Goal: Complete application form

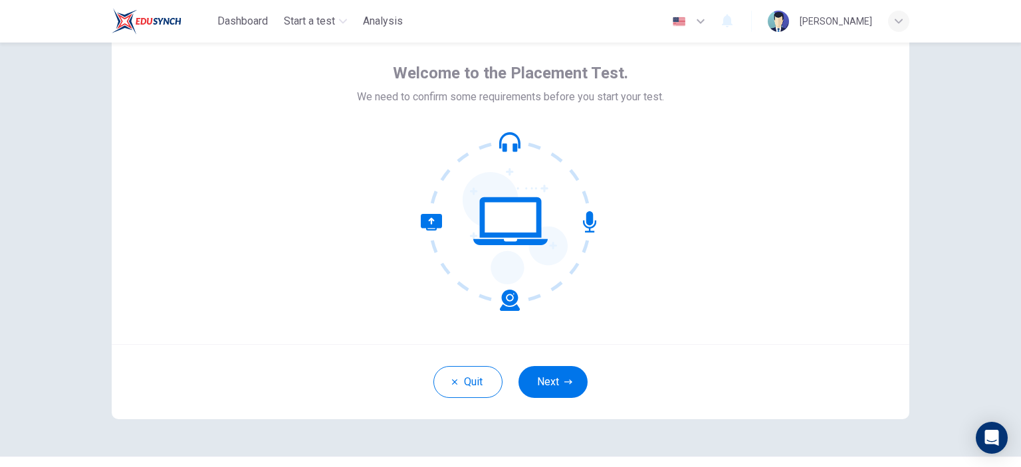
scroll to position [76, 0]
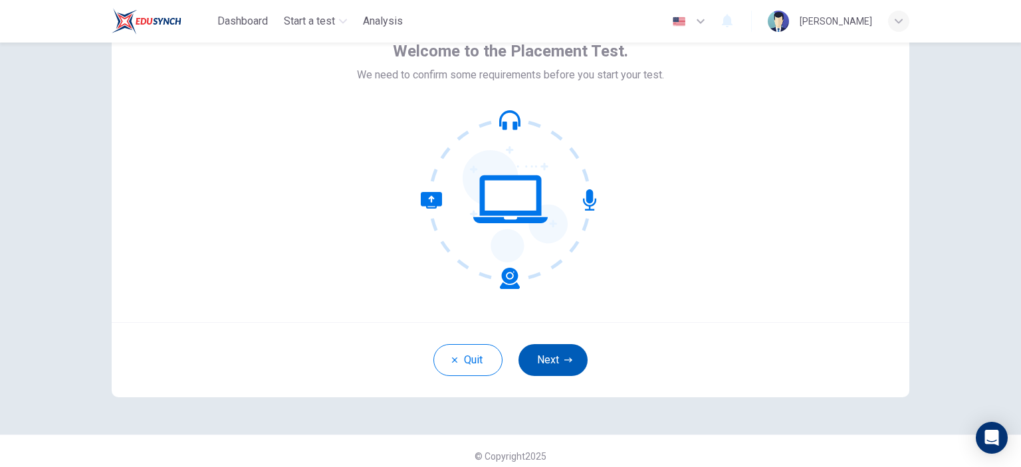
click at [550, 362] on button "Next" at bounding box center [553, 360] width 69 height 32
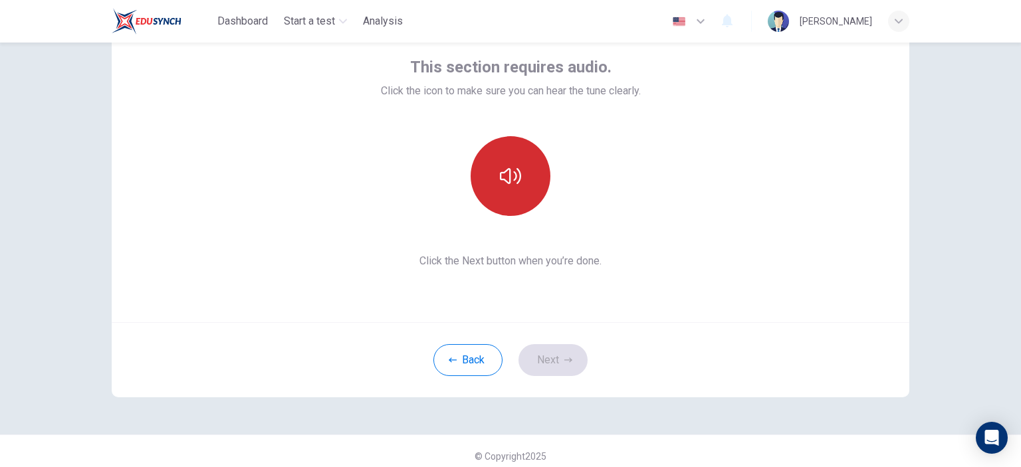
click at [509, 182] on icon "button" at bounding box center [510, 176] width 21 height 21
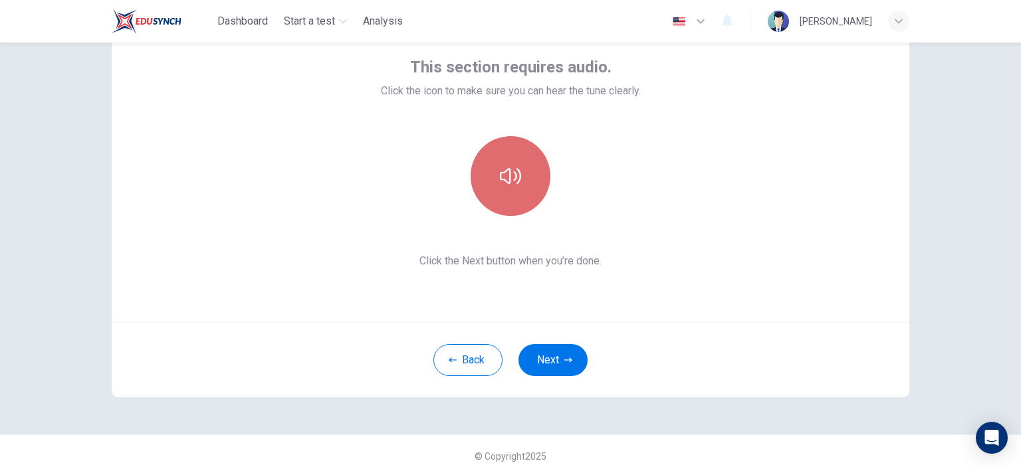
click at [513, 166] on icon "button" at bounding box center [510, 176] width 21 height 21
click at [516, 181] on icon "button" at bounding box center [510, 176] width 21 height 21
click at [515, 182] on icon "button" at bounding box center [510, 176] width 21 height 21
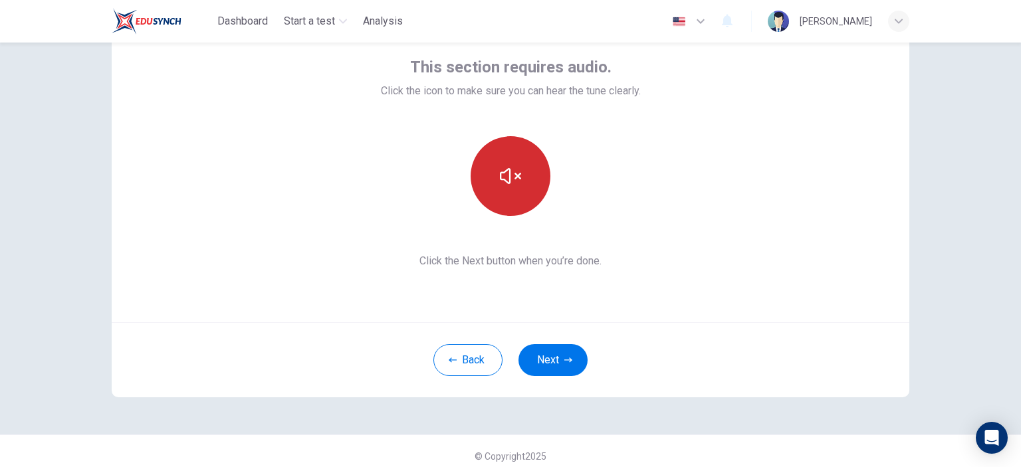
click at [515, 182] on icon "button" at bounding box center [510, 176] width 21 height 21
click at [521, 177] on button "button" at bounding box center [511, 176] width 80 height 80
click at [489, 183] on button "button" at bounding box center [511, 176] width 80 height 80
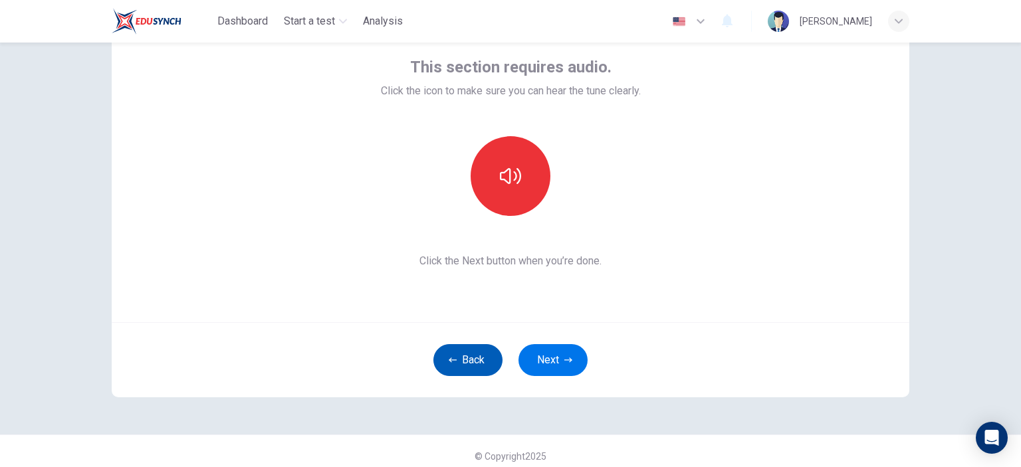
click at [469, 355] on button "Back" at bounding box center [467, 360] width 69 height 32
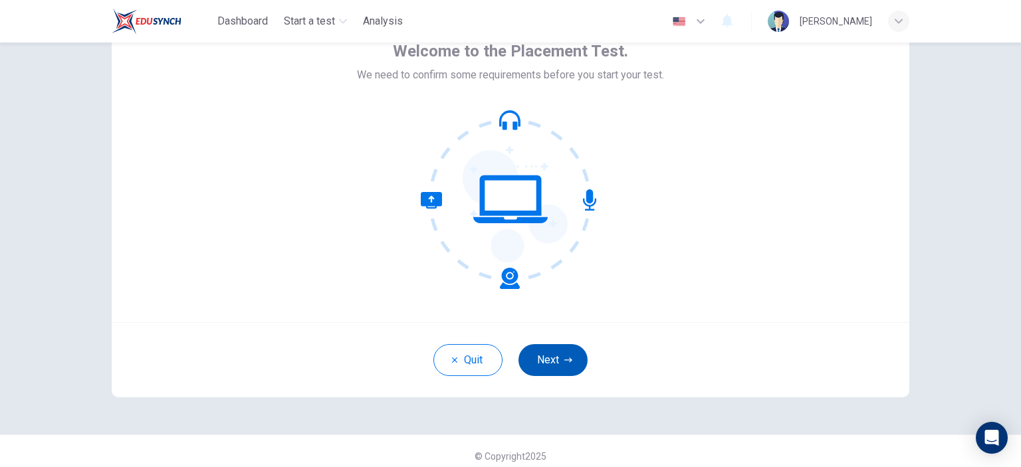
click at [570, 375] on button "Next" at bounding box center [553, 360] width 69 height 32
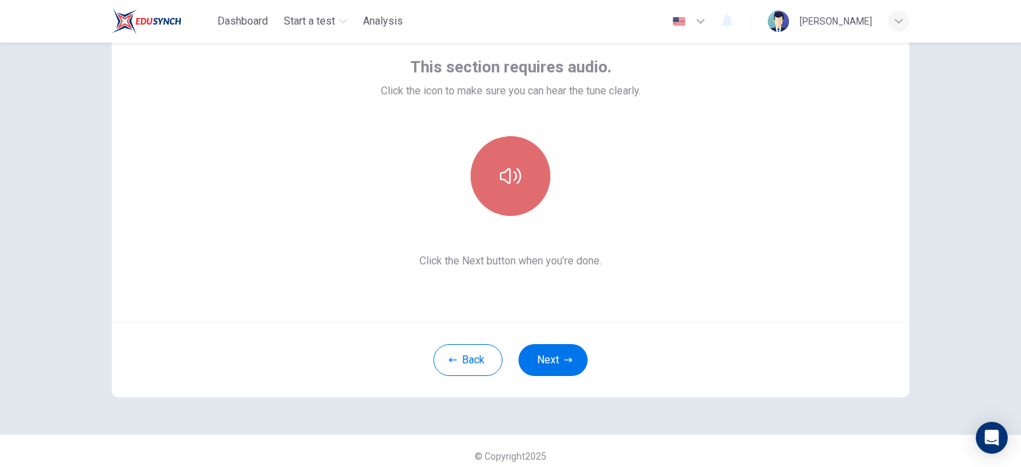
click at [527, 169] on button "button" at bounding box center [511, 176] width 80 height 80
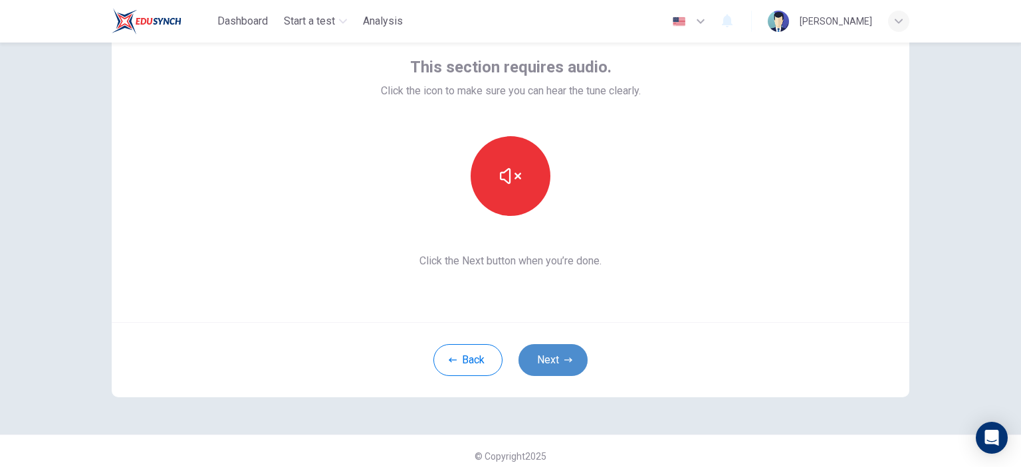
click at [560, 374] on button "Next" at bounding box center [553, 360] width 69 height 32
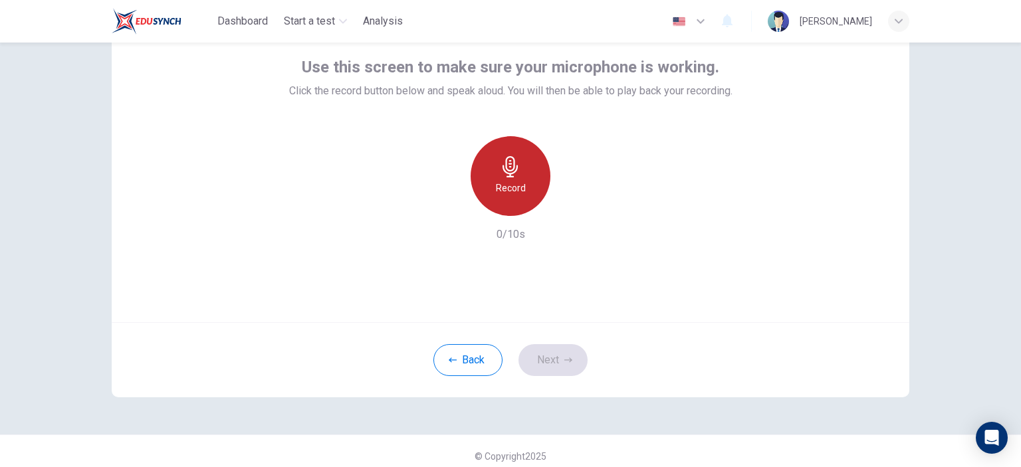
click at [523, 172] on div "Record" at bounding box center [511, 176] width 80 height 80
click at [521, 172] on div "Stop" at bounding box center [511, 176] width 80 height 80
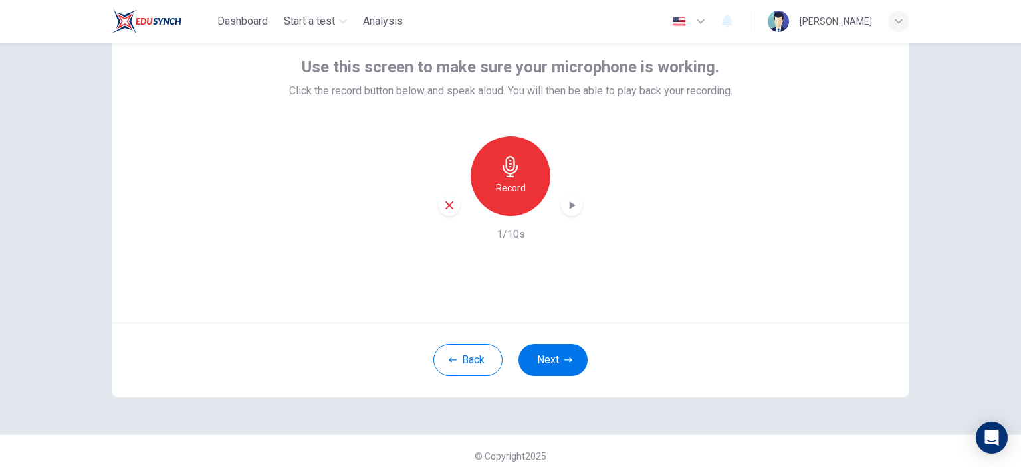
click at [578, 202] on div "button" at bounding box center [571, 205] width 21 height 21
click at [449, 201] on icon "button" at bounding box center [449, 205] width 12 height 12
click at [505, 184] on h6 "Record" at bounding box center [511, 188] width 30 height 16
click at [574, 213] on div "button" at bounding box center [571, 205] width 21 height 21
click at [454, 206] on icon "button" at bounding box center [449, 205] width 12 height 12
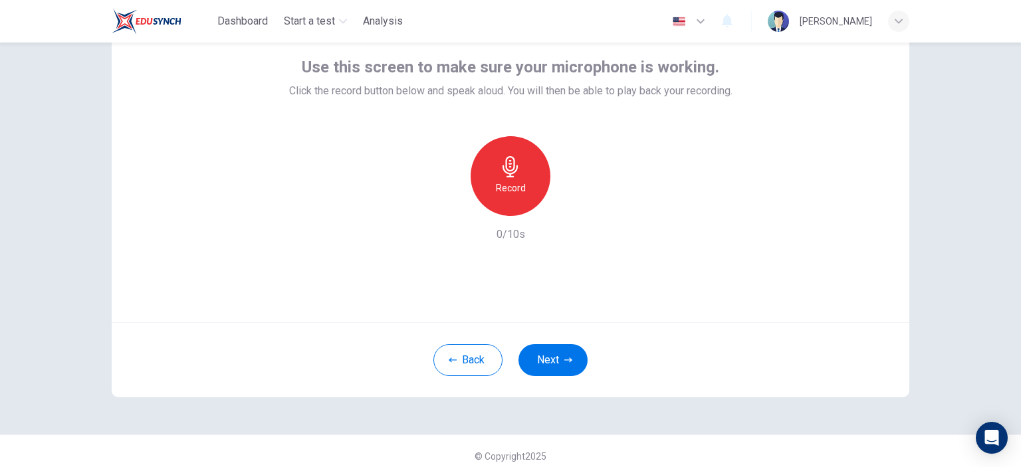
click at [509, 178] on div "Record" at bounding box center [511, 176] width 80 height 80
click at [569, 201] on icon "button" at bounding box center [571, 205] width 13 height 13
click at [448, 205] on icon "button" at bounding box center [449, 205] width 12 height 12
click at [531, 178] on div "Record" at bounding box center [511, 176] width 80 height 80
click at [569, 208] on icon "button" at bounding box center [571, 205] width 13 height 13
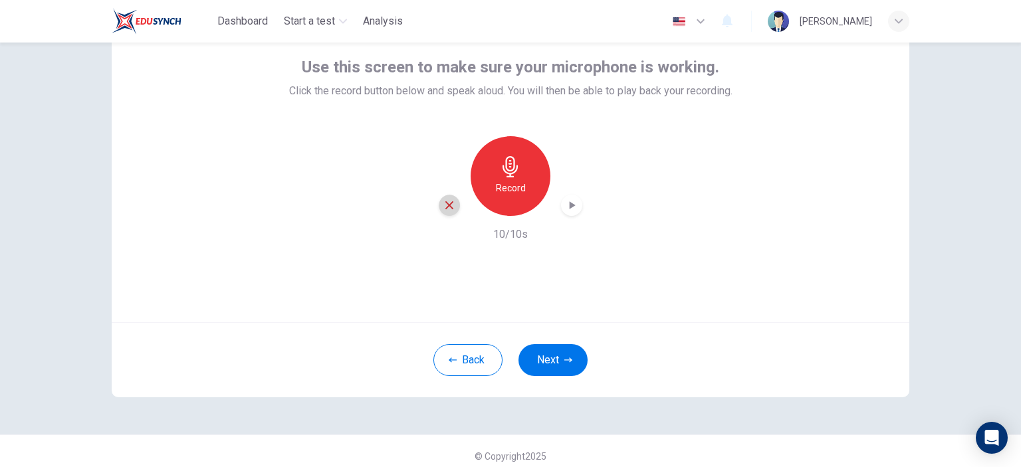
click at [456, 207] on div "button" at bounding box center [449, 205] width 21 height 21
click at [507, 175] on icon "button" at bounding box center [510, 166] width 21 height 21
click at [573, 209] on icon "button" at bounding box center [571, 205] width 13 height 13
click at [444, 211] on div "button" at bounding box center [449, 205] width 21 height 21
click at [560, 358] on button "Next" at bounding box center [553, 360] width 69 height 32
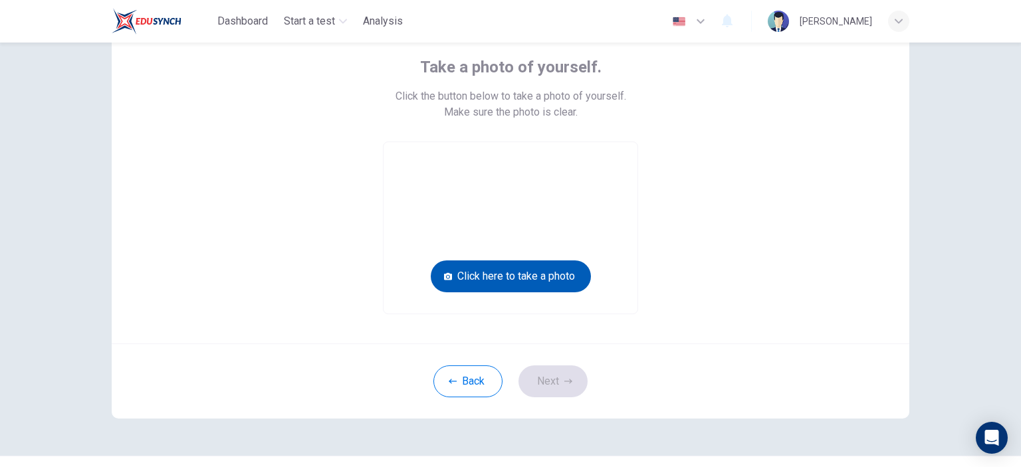
click at [562, 286] on button "Click here to take a photo" at bounding box center [511, 277] width 160 height 32
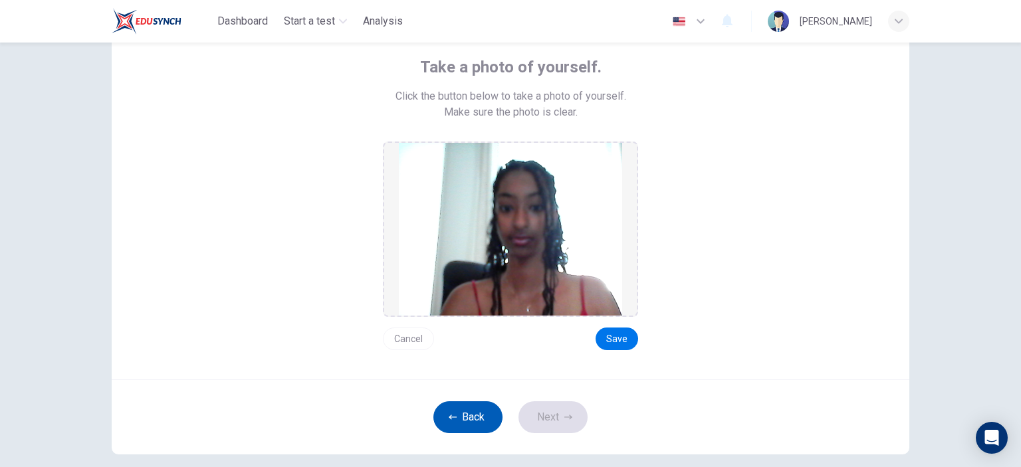
click at [480, 421] on button "Back" at bounding box center [467, 418] width 69 height 32
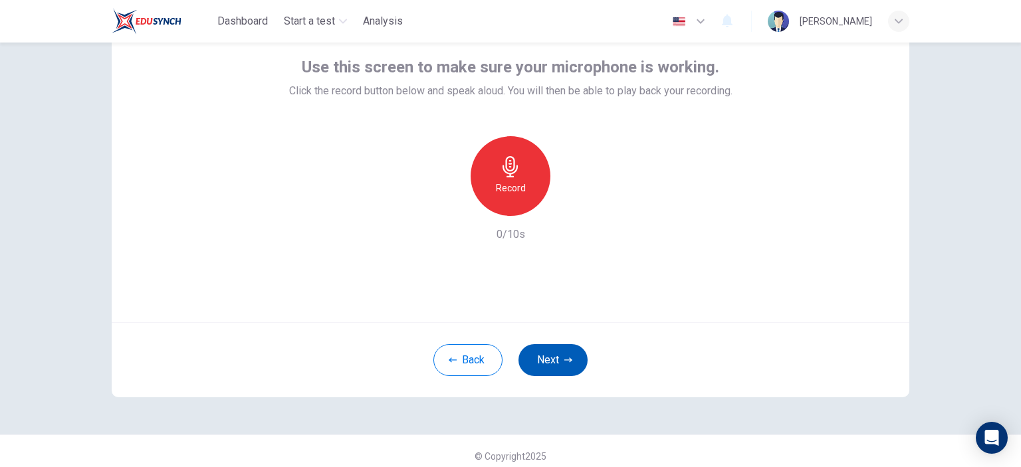
click at [562, 366] on button "Next" at bounding box center [553, 360] width 69 height 32
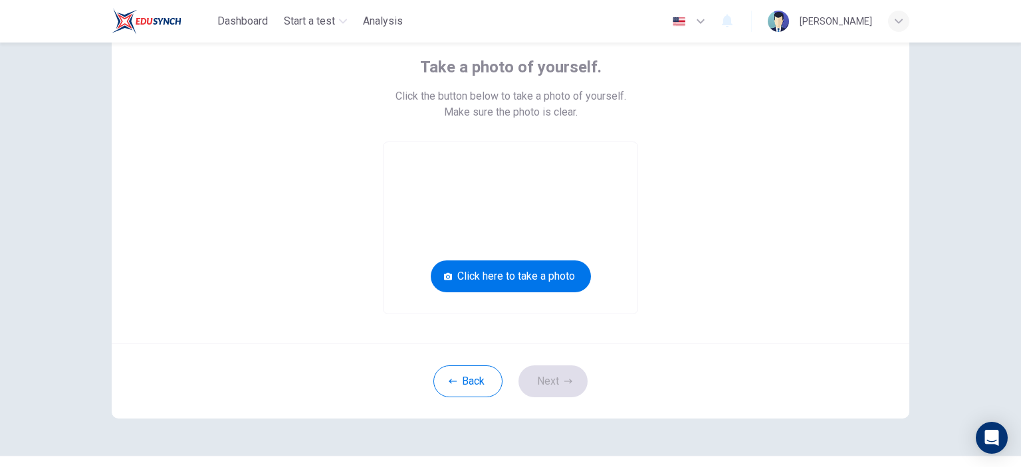
click at [570, 233] on video at bounding box center [511, 228] width 254 height 172
click at [480, 331] on div "Take a photo of yourself. Click the button below to take a photo of yourself. M…" at bounding box center [511, 173] width 798 height 340
click at [497, 286] on button "Click here to take a photo" at bounding box center [511, 277] width 160 height 32
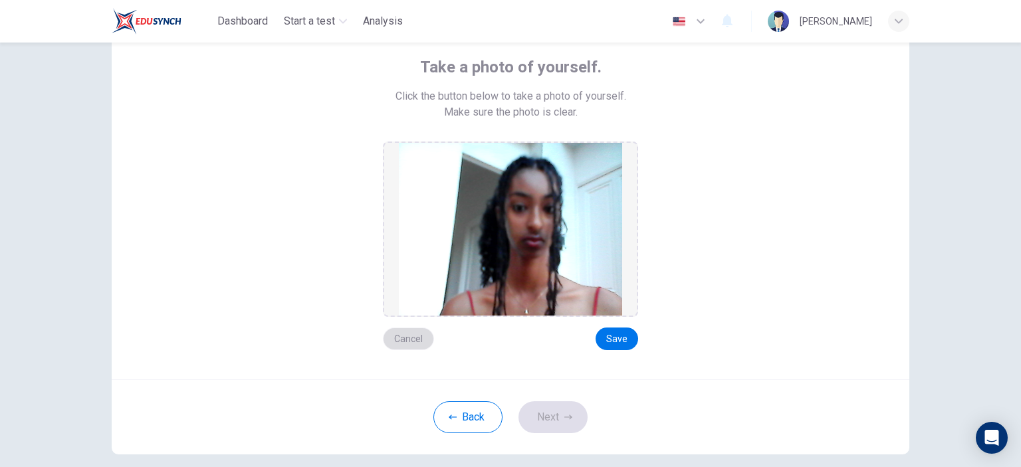
click at [414, 342] on button "Cancel" at bounding box center [408, 339] width 51 height 23
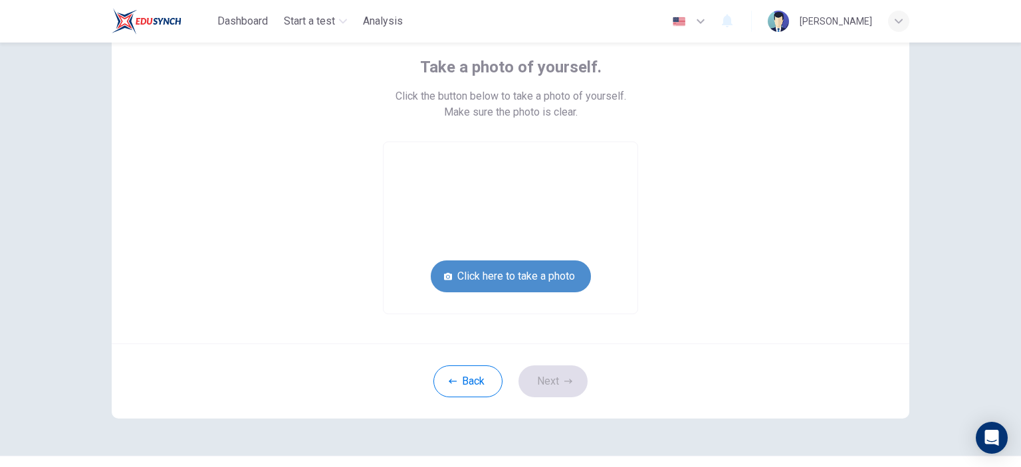
click at [510, 283] on button "Click here to take a photo" at bounding box center [511, 277] width 160 height 32
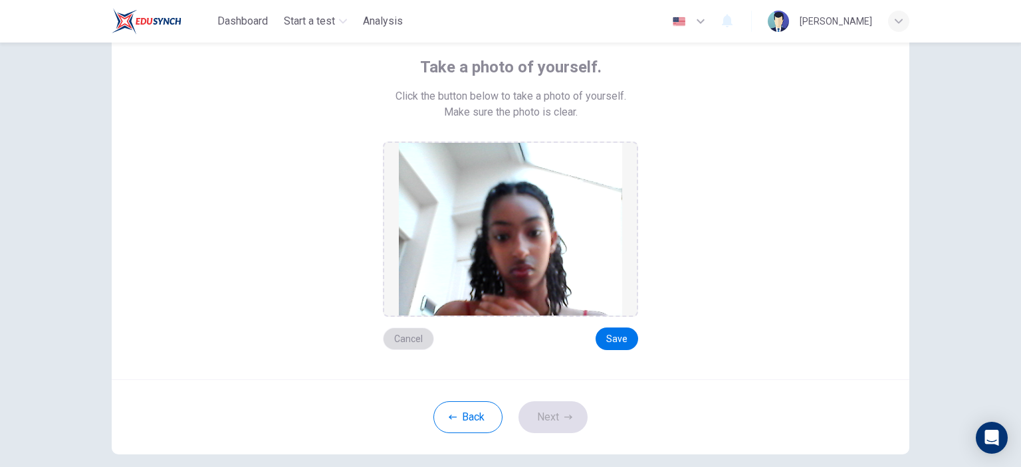
click at [408, 346] on button "Cancel" at bounding box center [408, 339] width 51 height 23
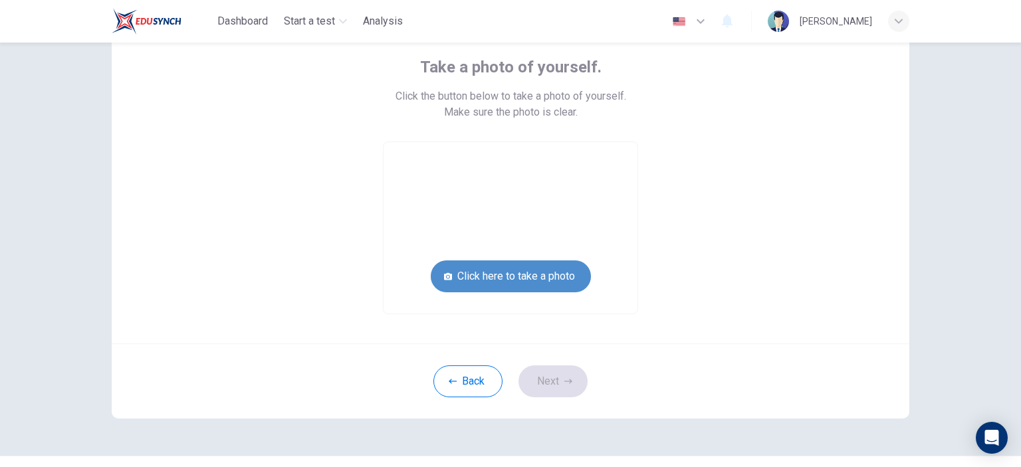
click at [488, 281] on button "Click here to take a photo" at bounding box center [511, 277] width 160 height 32
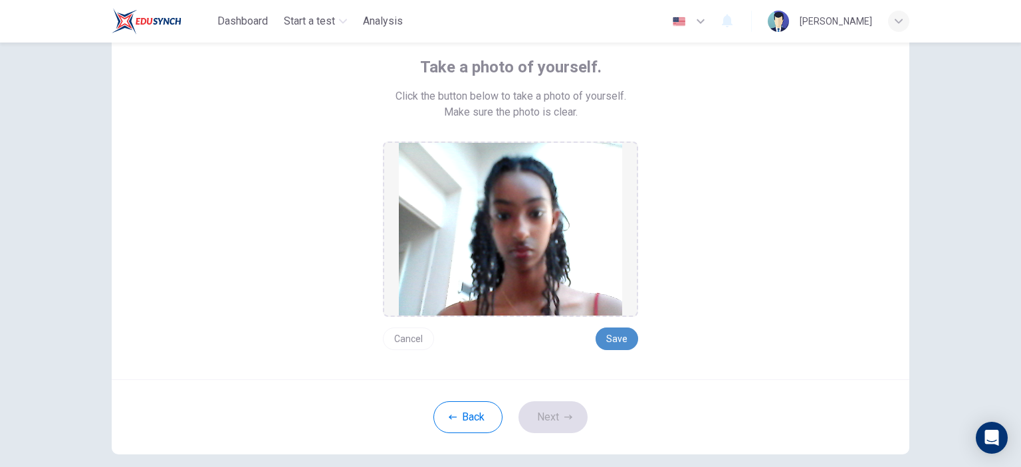
click at [608, 338] on button "Save" at bounding box center [617, 339] width 43 height 23
click at [563, 411] on button "Next" at bounding box center [553, 418] width 69 height 32
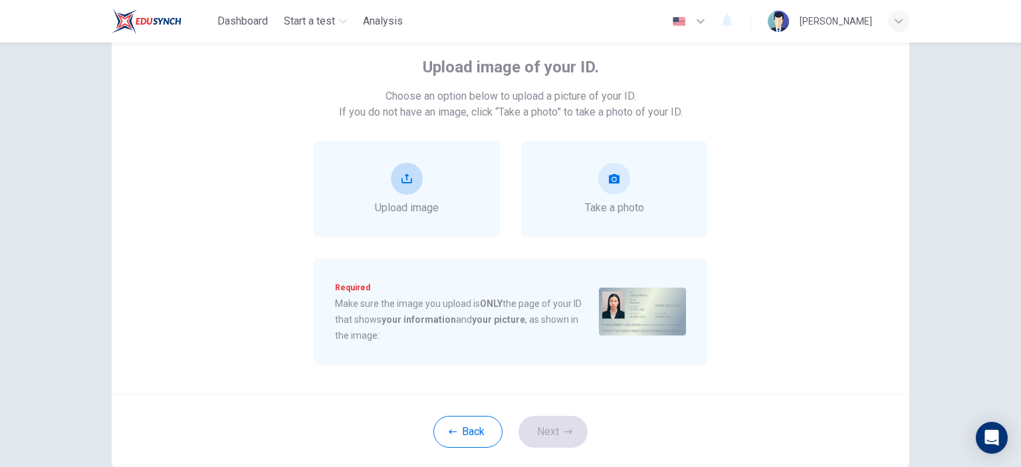
click at [403, 195] on div "Upload image" at bounding box center [407, 189] width 64 height 53
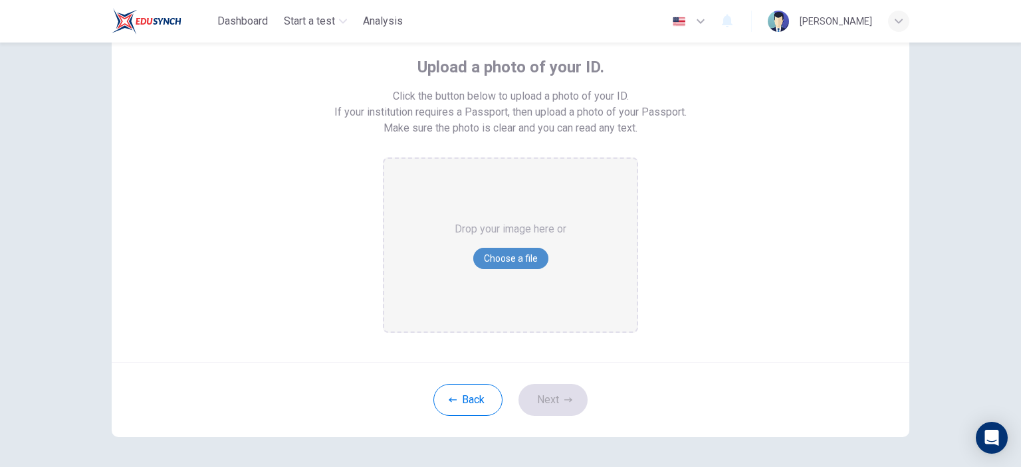
click at [505, 266] on button "Choose a file" at bounding box center [510, 258] width 75 height 21
click at [461, 402] on button "Back" at bounding box center [467, 400] width 69 height 32
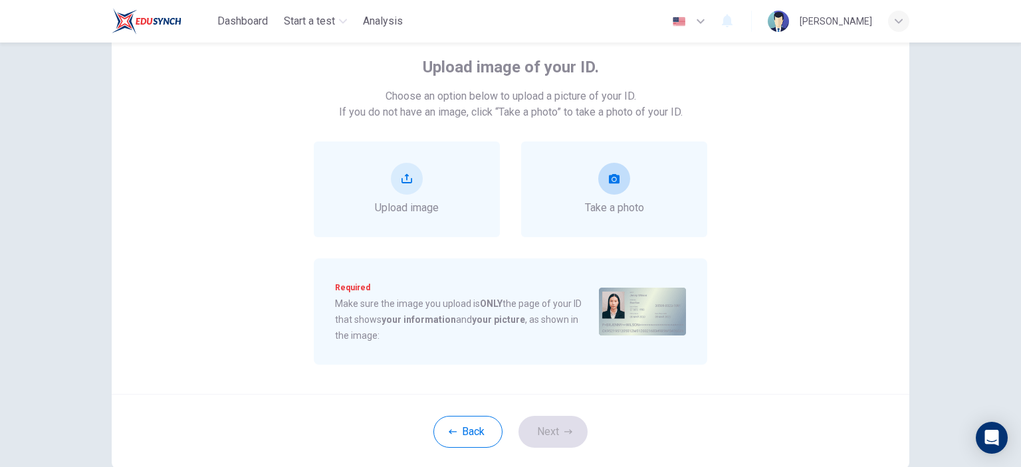
click at [609, 227] on div "Take a photo" at bounding box center [614, 190] width 186 height 96
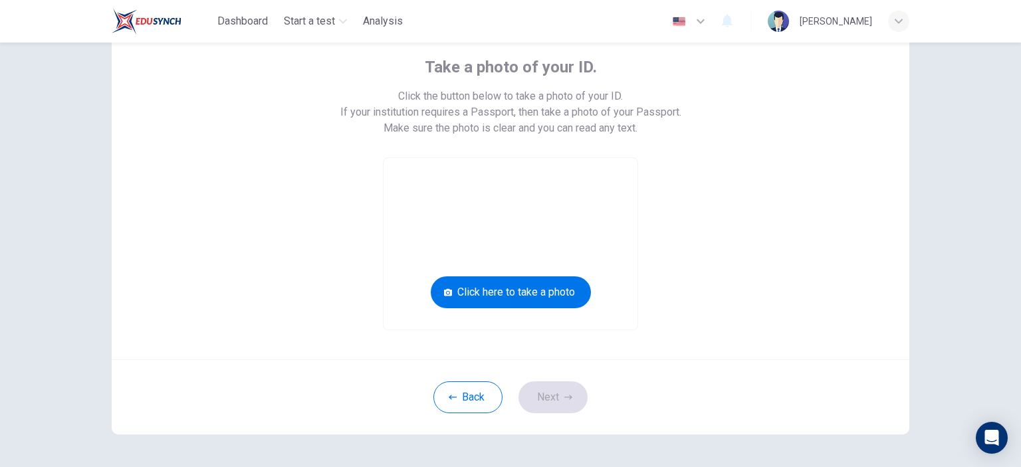
scroll to position [0, 0]
